Goal: Check status

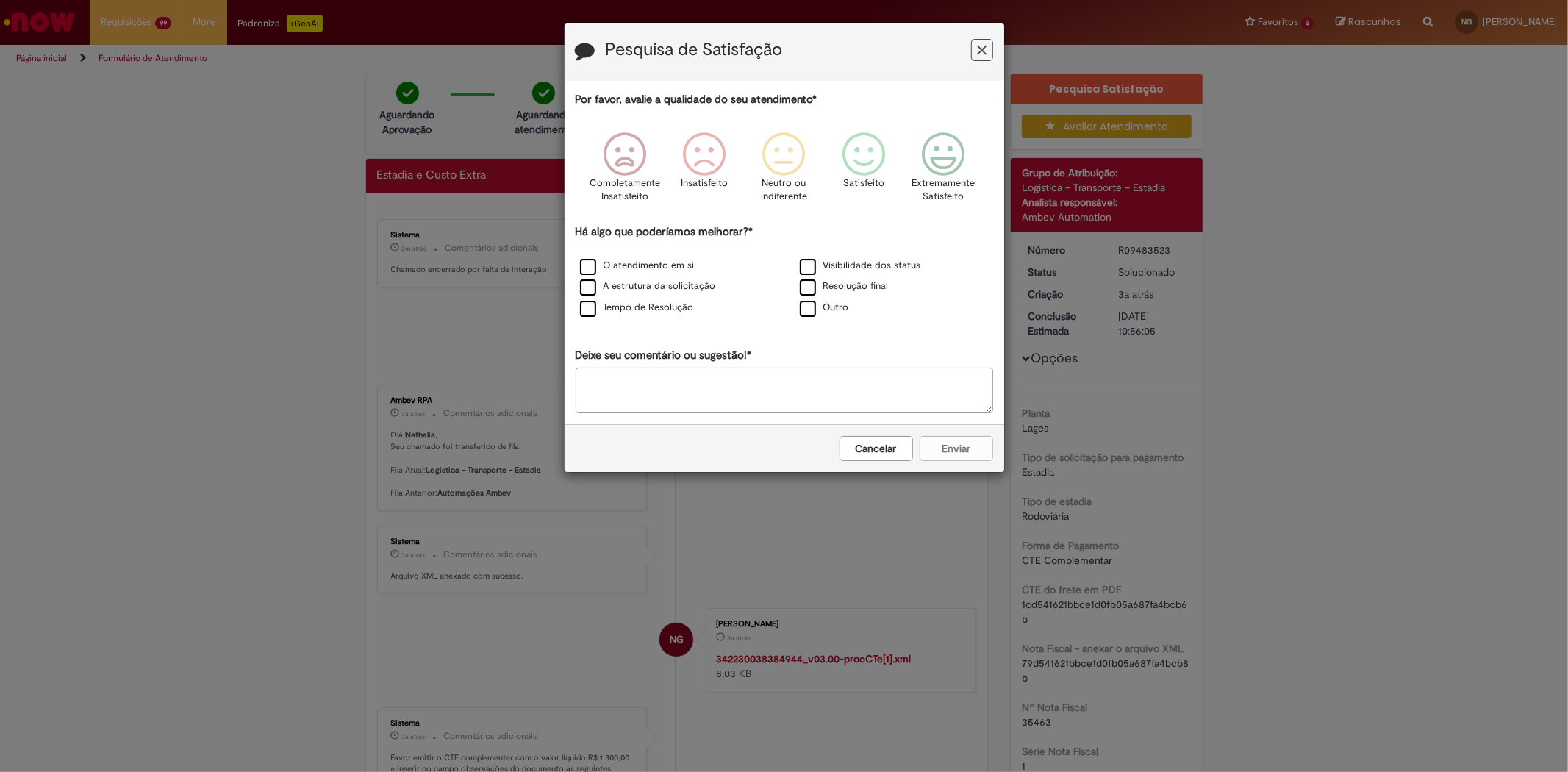
click at [982, 43] on icon "Feedback" at bounding box center [982, 50] width 9 height 16
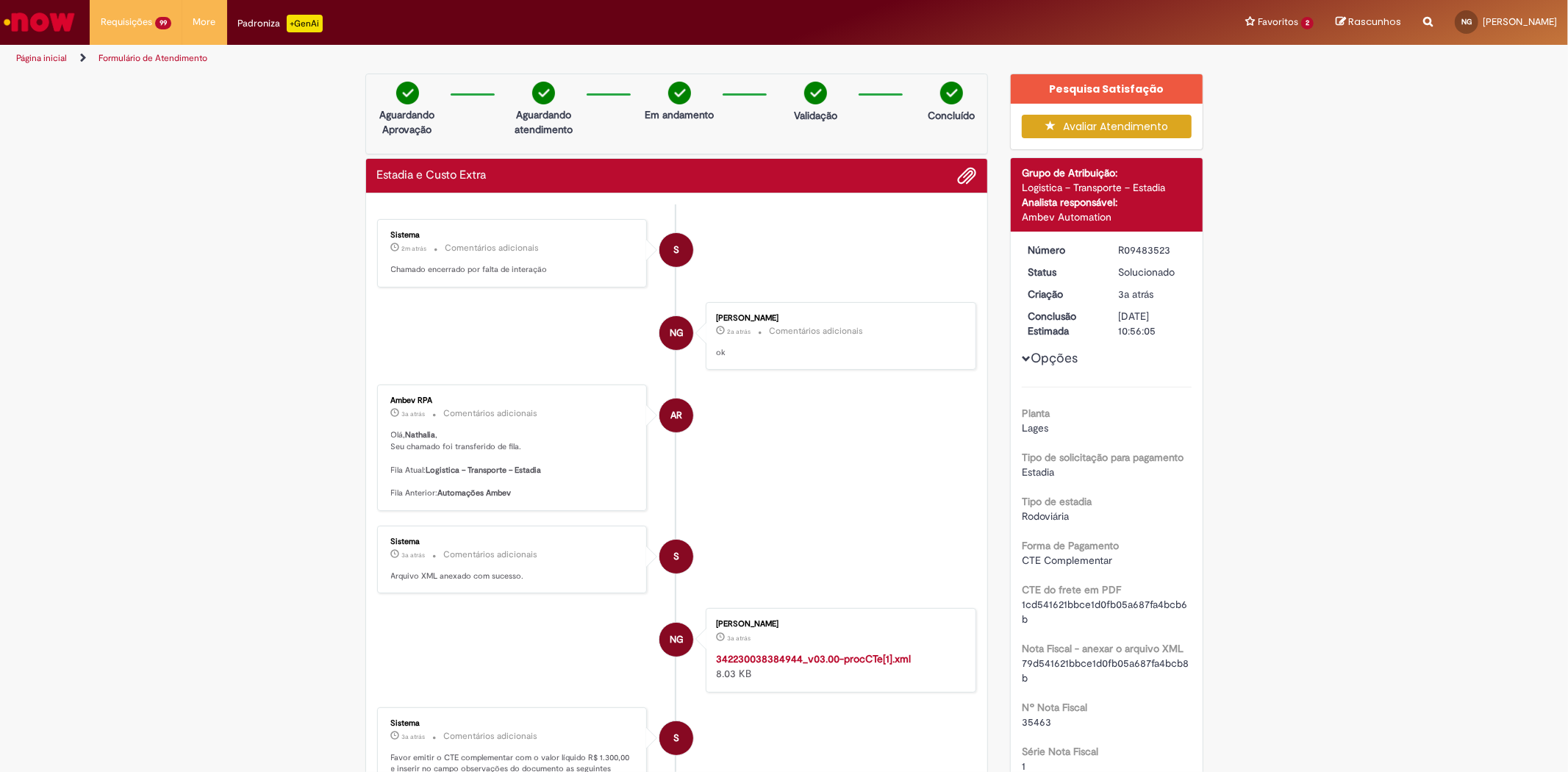
click at [401, 109] on p "Aguardando Aprovação" at bounding box center [408, 122] width 71 height 30
click at [513, 110] on p "Aguardando atendimento" at bounding box center [543, 122] width 71 height 30
click at [674, 105] on div "Em andamento" at bounding box center [679, 105] width 71 height 48
click at [794, 118] on p "Validação" at bounding box center [816, 116] width 43 height 15
click at [951, 119] on p "Concluído" at bounding box center [951, 116] width 47 height 15
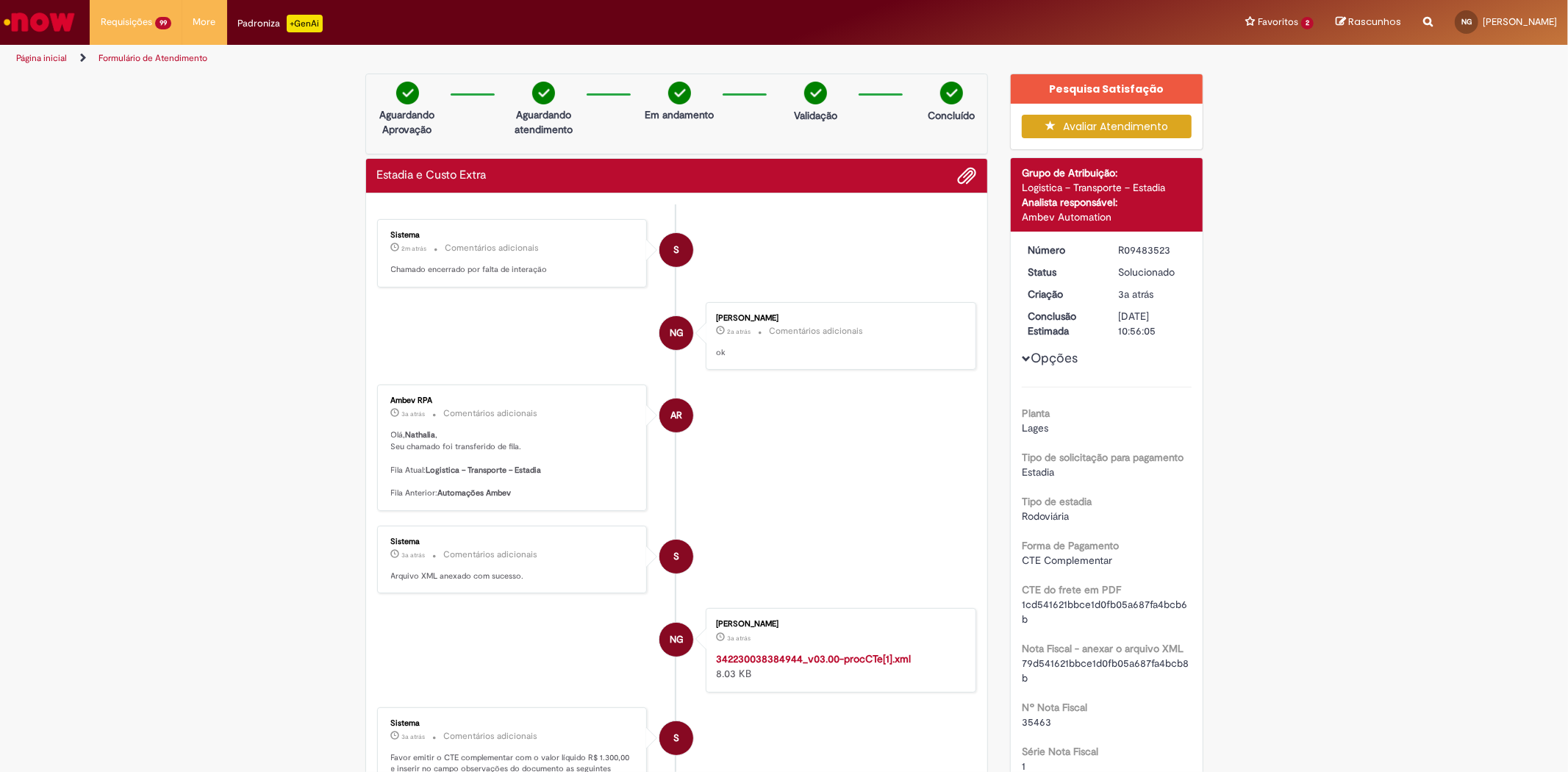
click at [439, 268] on p "Chamado encerrado por falta de interação" at bounding box center [513, 270] width 245 height 12
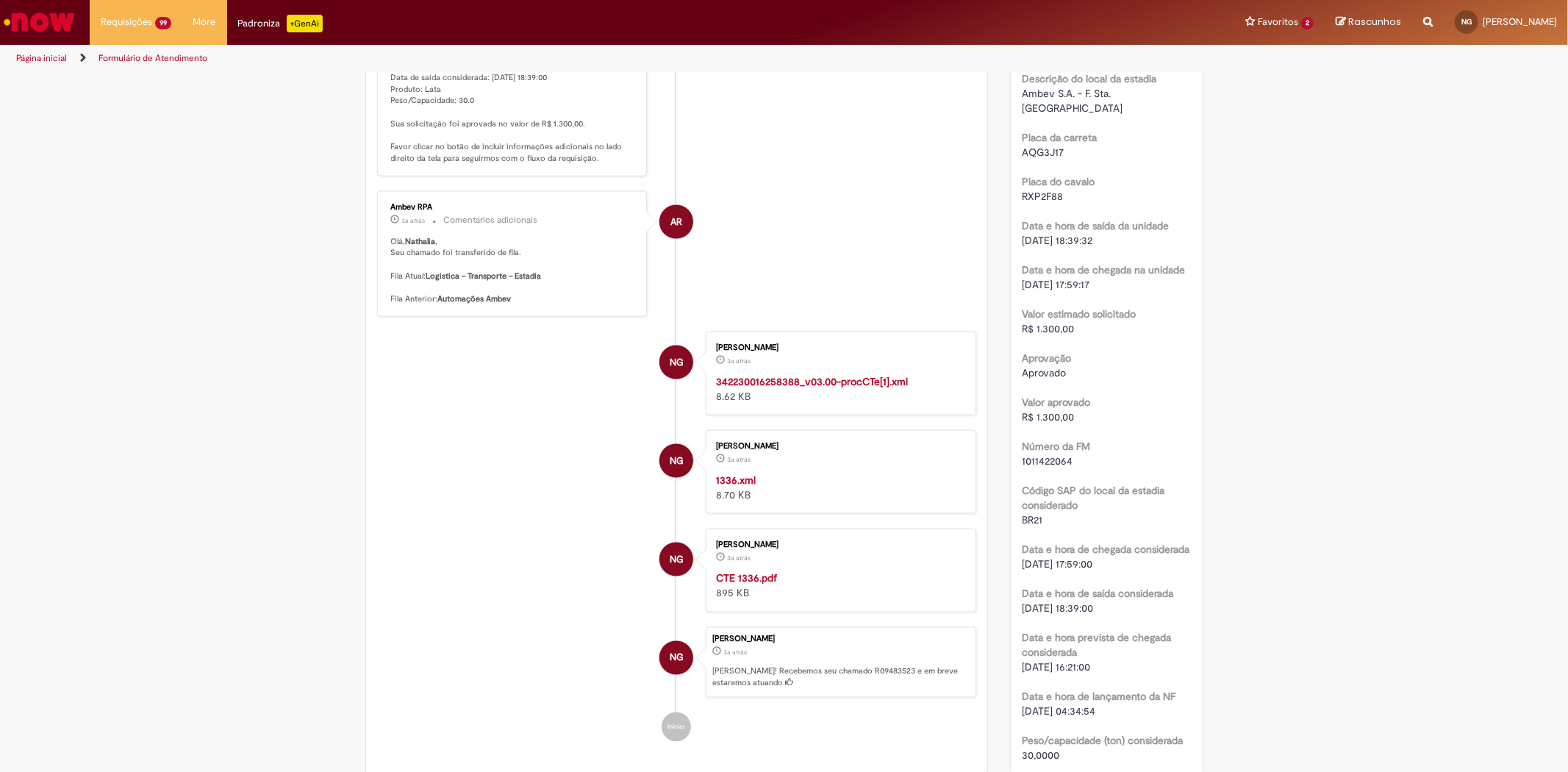
scroll to position [1879, 0]
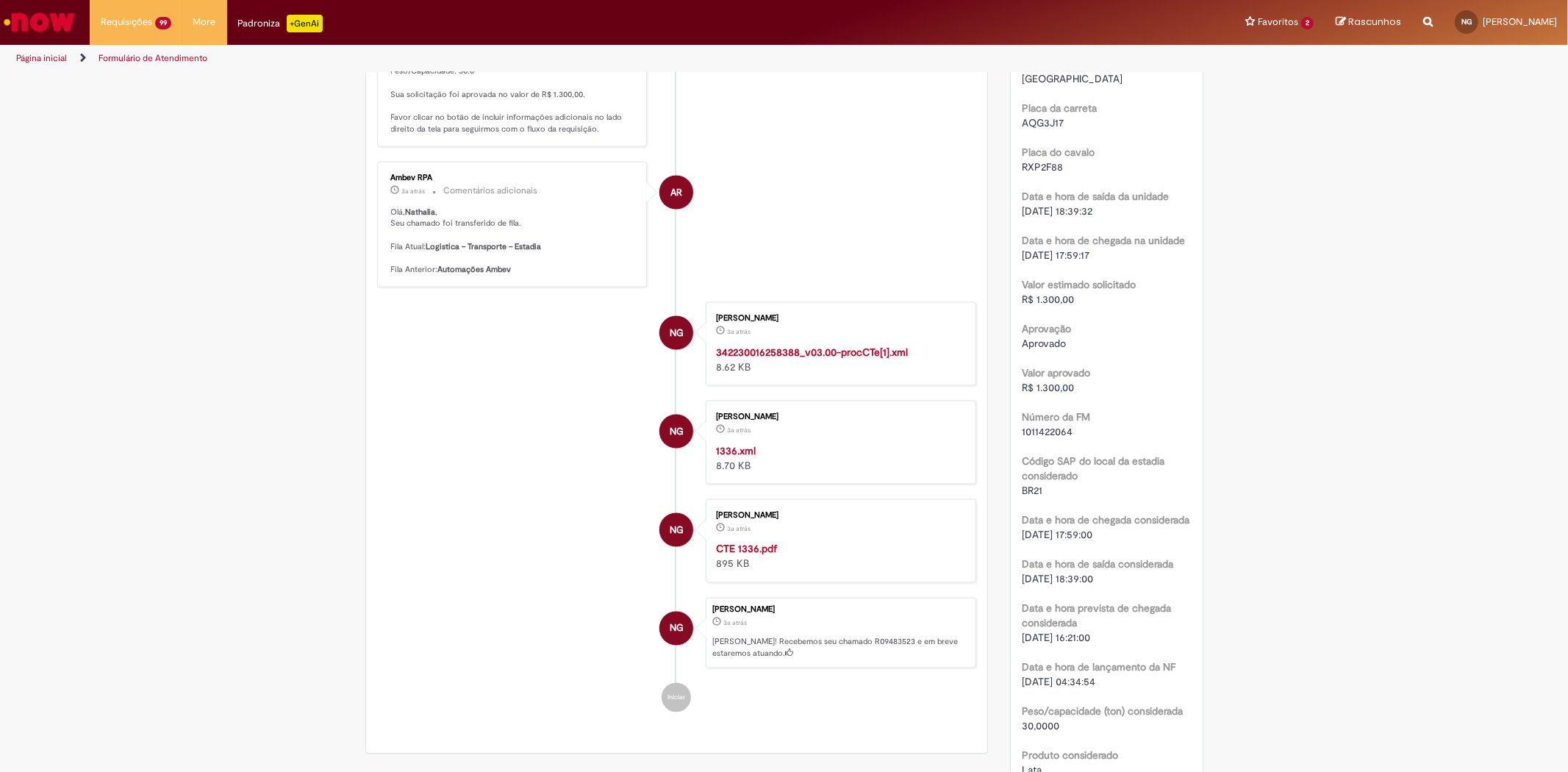
click at [748, 544] on strong "CTE 1336.pdf" at bounding box center [746, 549] width 61 height 13
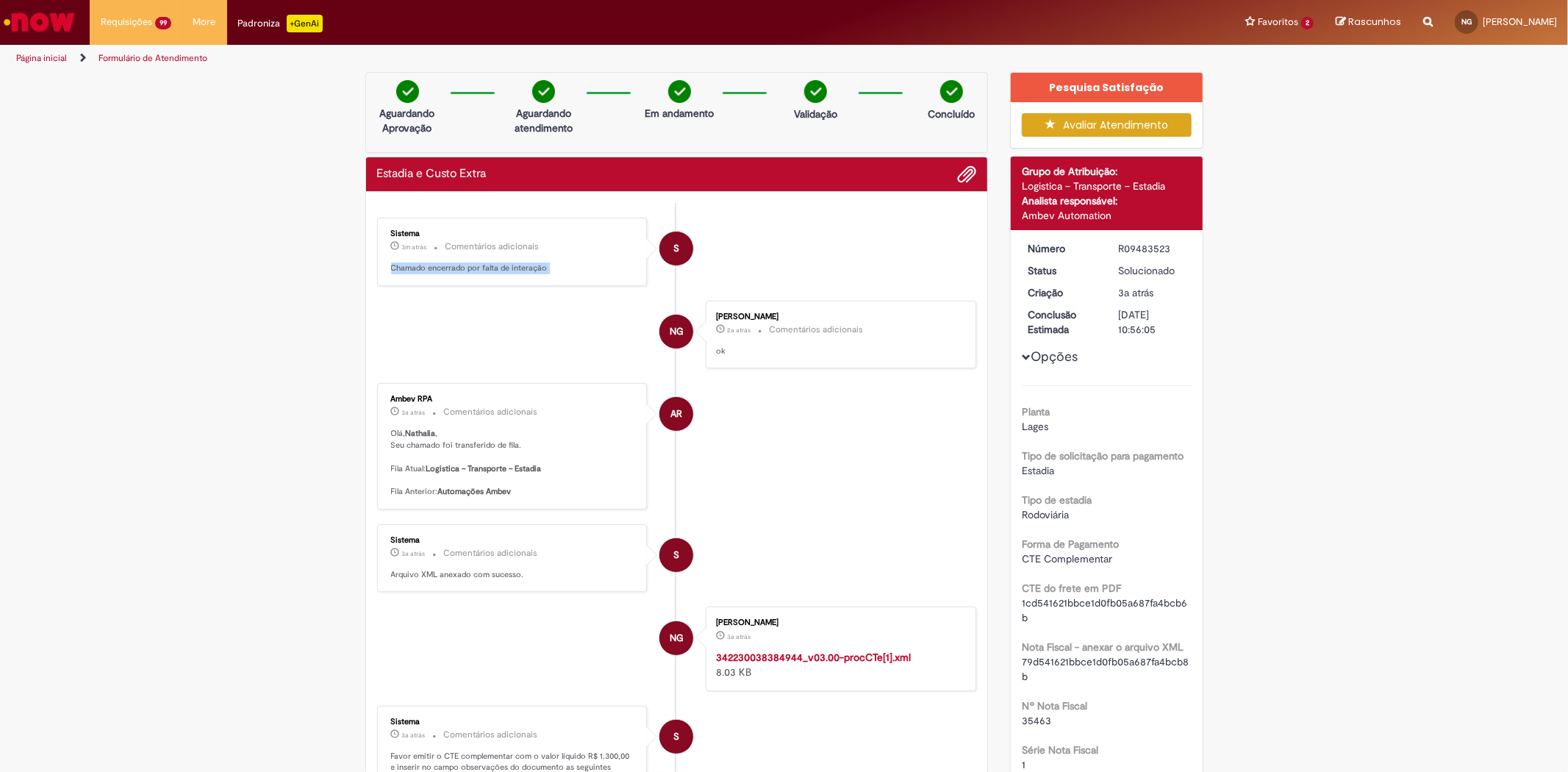
scroll to position [0, 0]
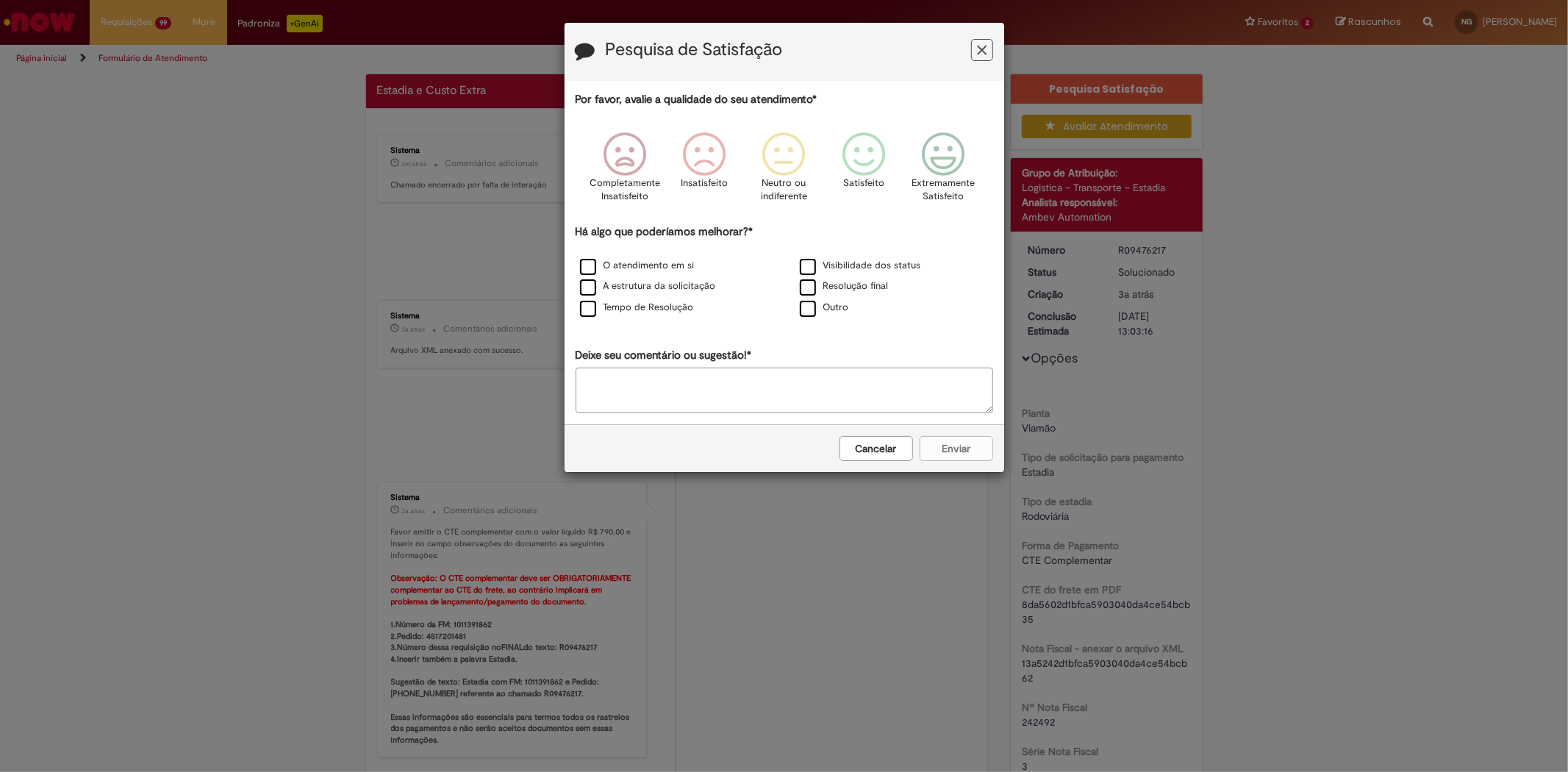
drag, startPoint x: 982, startPoint y: 50, endPoint x: 979, endPoint y: 67, distance: 17.3
click at [982, 51] on icon "Feedback" at bounding box center [982, 50] width 9 height 16
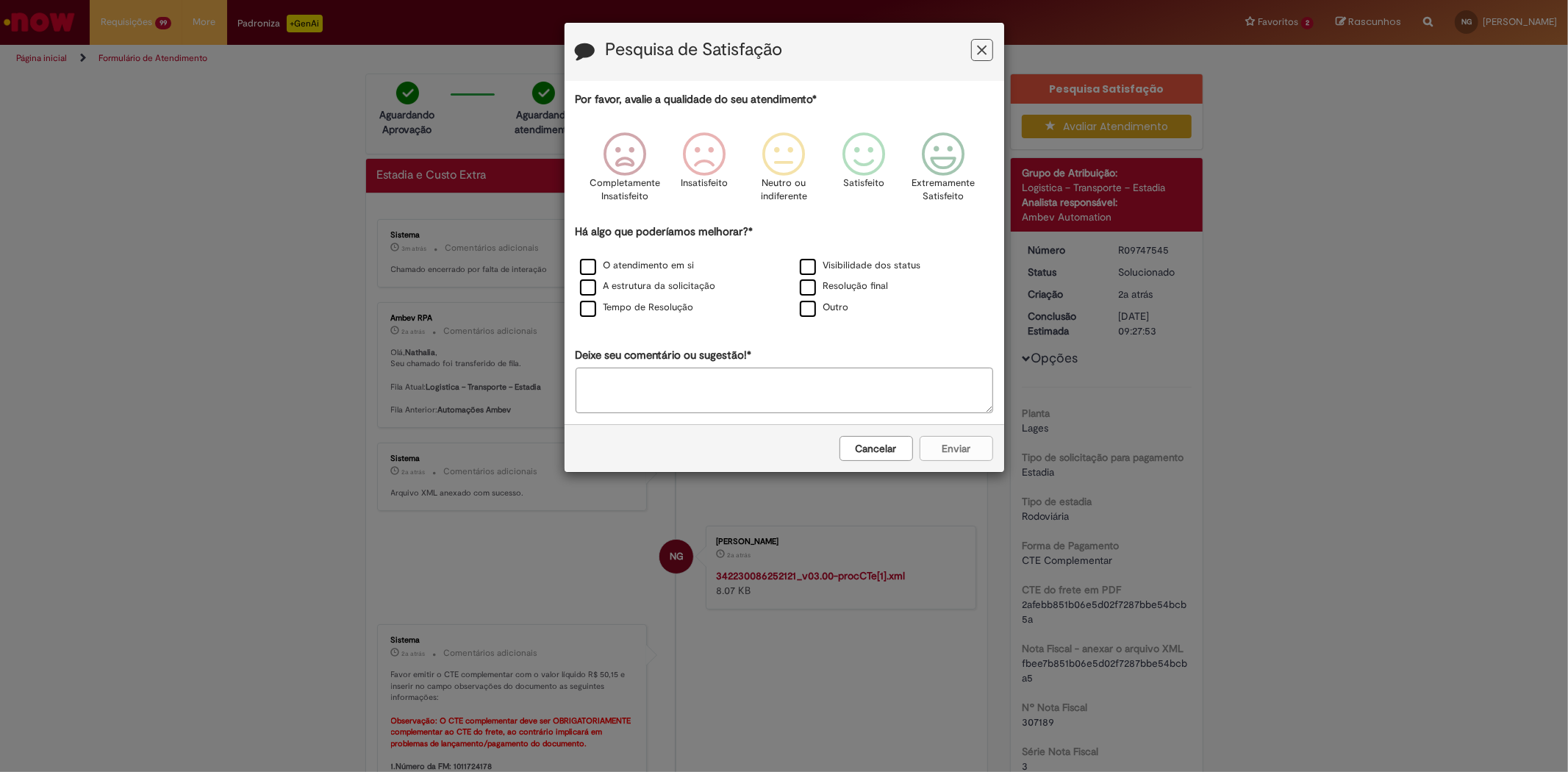
click at [982, 56] on icon "Feedback" at bounding box center [982, 50] width 9 height 16
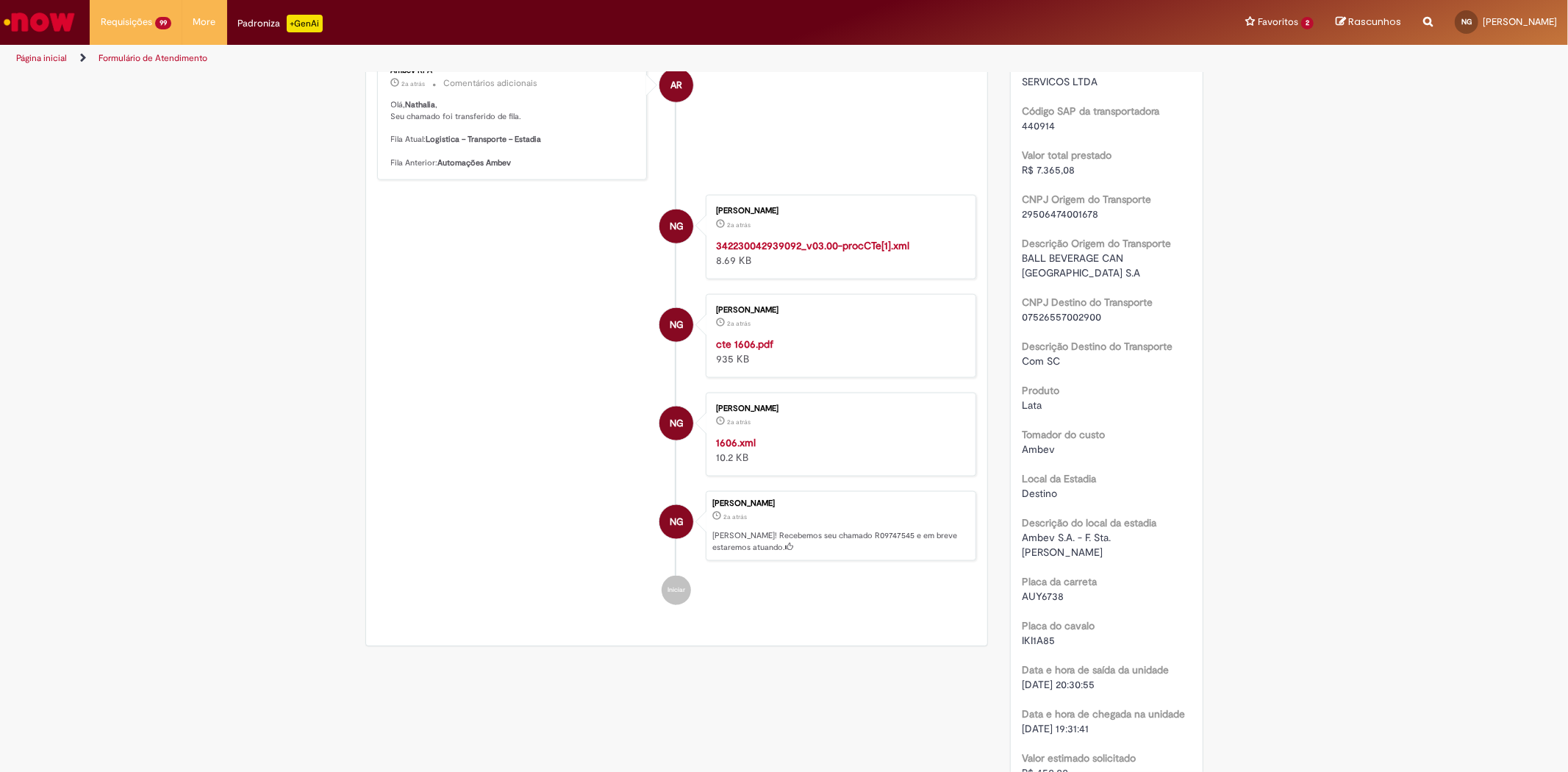
scroll to position [1552, 0]
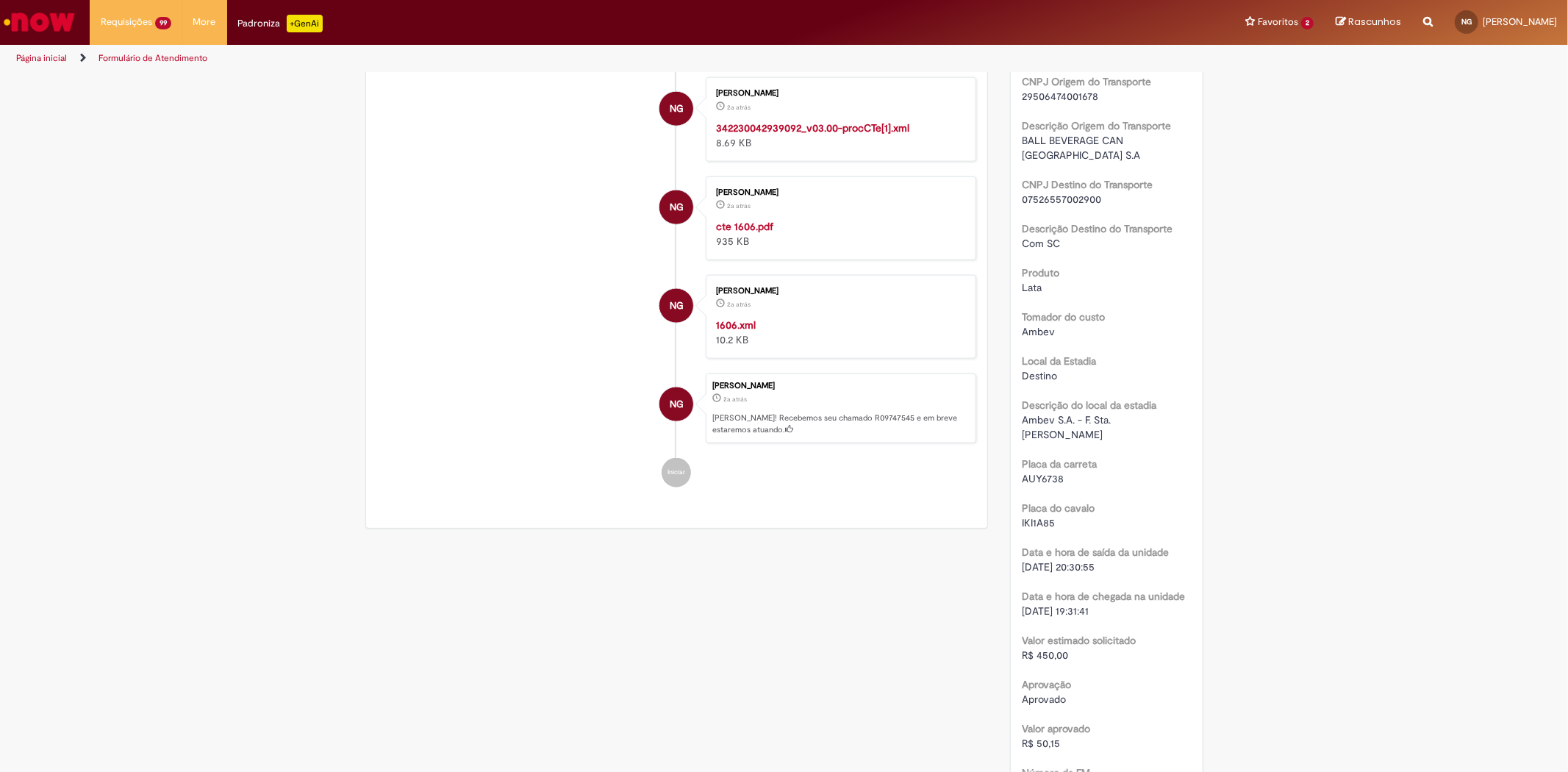
click at [721, 331] on strong "1606.xml" at bounding box center [735, 325] width 40 height 13
click at [745, 233] on strong "cte 1606.pdf" at bounding box center [744, 227] width 57 height 13
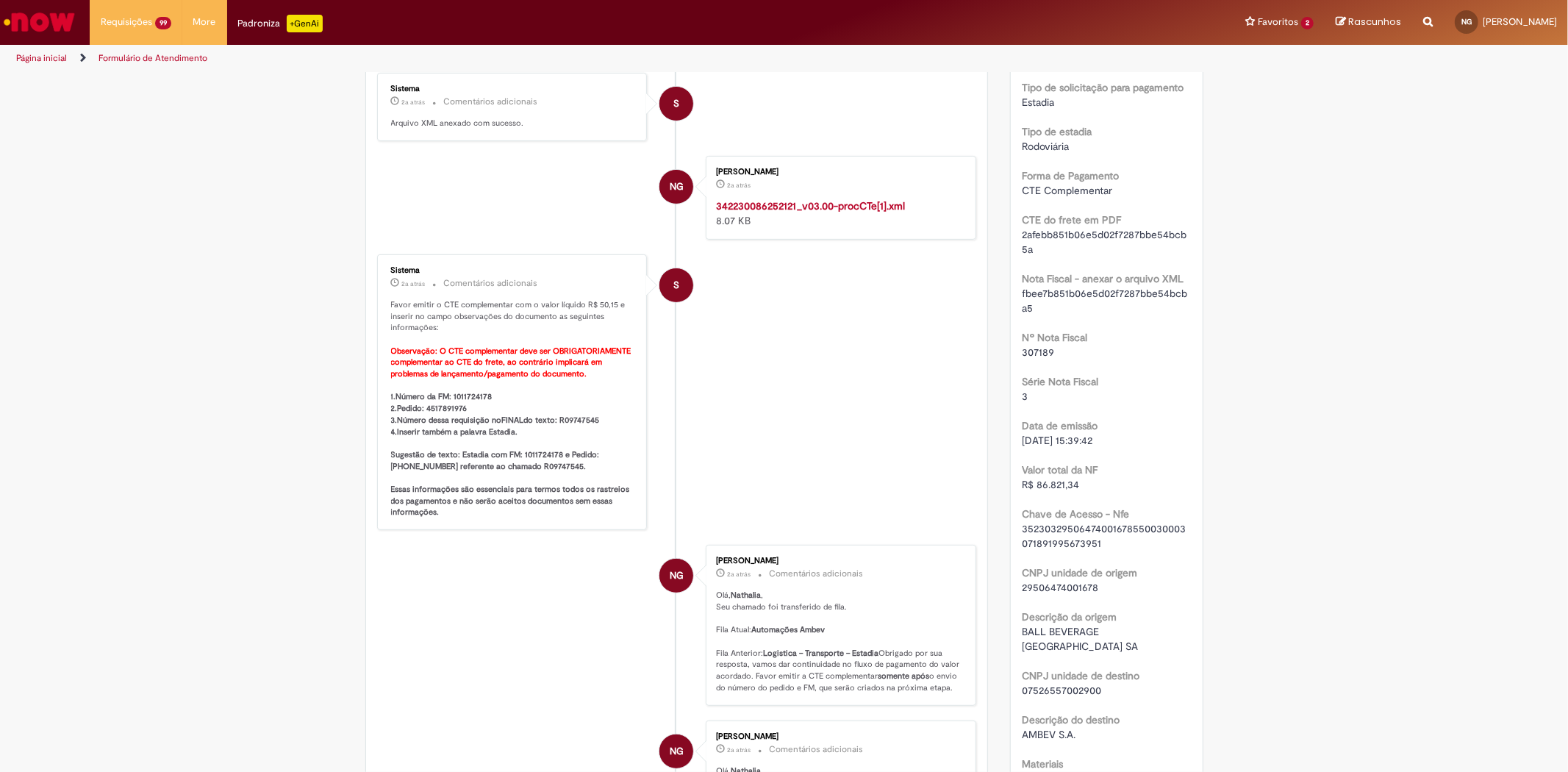
scroll to position [408, 0]
